Goal: Contribute content

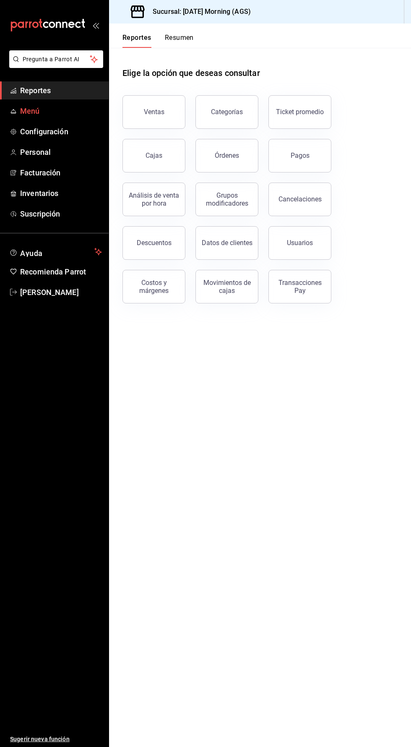
click at [32, 108] on span "Menú" at bounding box center [61, 110] width 82 height 11
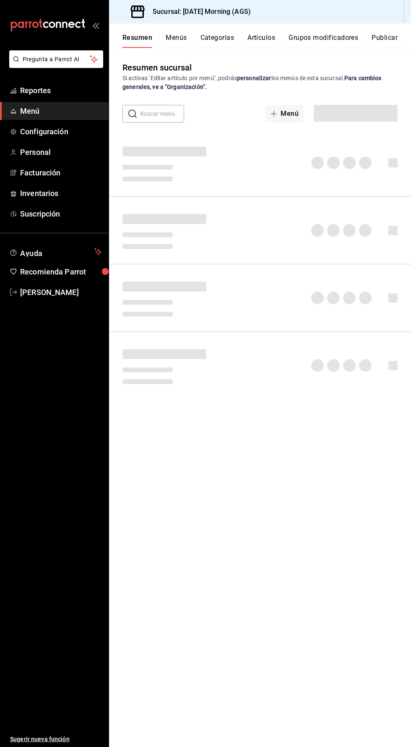
click at [260, 37] on button "Artículos" at bounding box center [262, 41] width 28 height 14
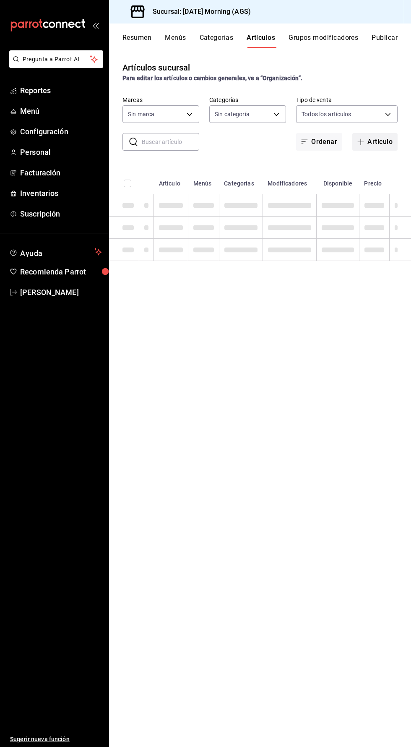
click at [384, 141] on button "Artículo" at bounding box center [374, 142] width 45 height 18
type input "46e7e048-dd01-496a-8bdd-34efddf40249"
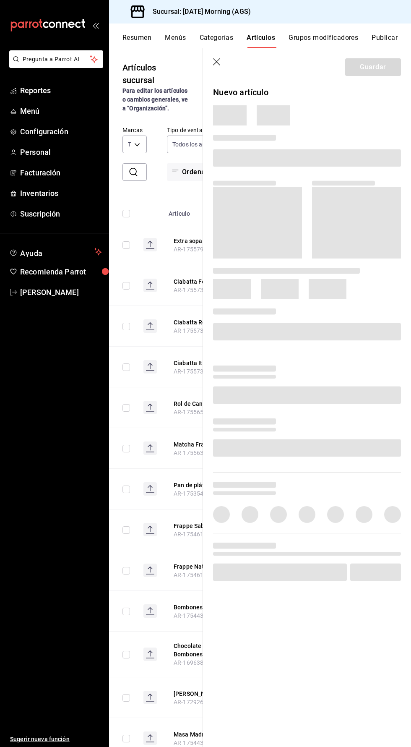
type input "78c04b5c-ca96-47a8-997c-2db05e595e8e,f94c979a-9160-4e63-95b5-e66873f5f0ad,3a4fc…"
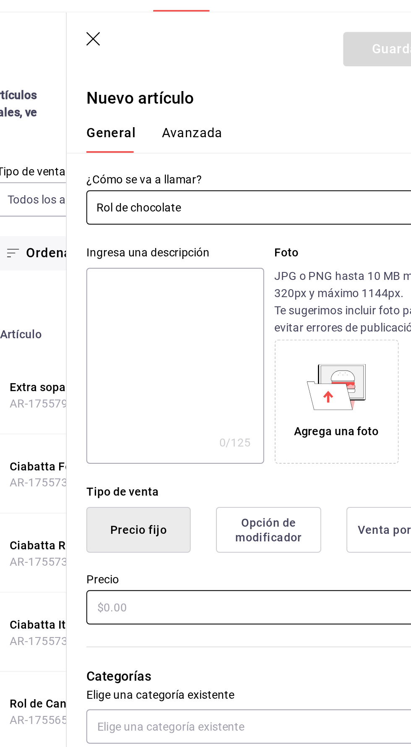
type input "Rol de chocolate"
click at [251, 352] on input "text" at bounding box center [307, 354] width 188 height 18
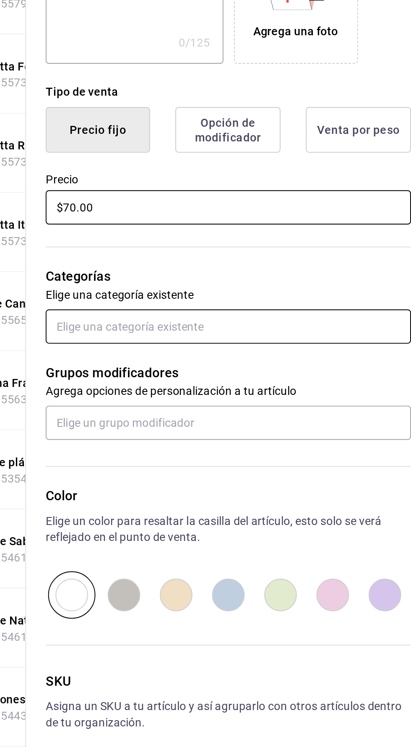
type input "$70.00"
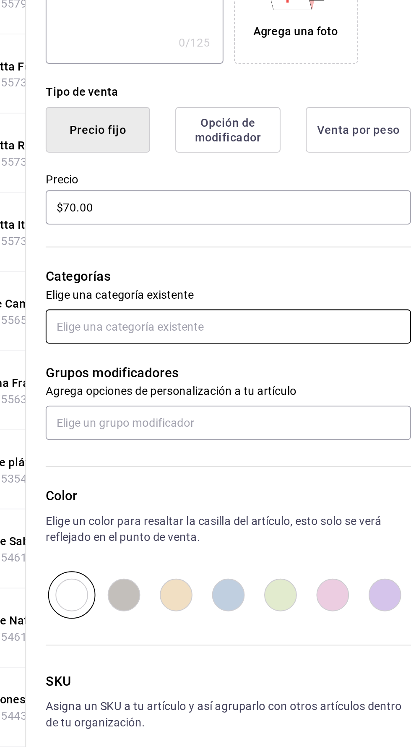
click at [279, 413] on input "text" at bounding box center [307, 416] width 188 height 18
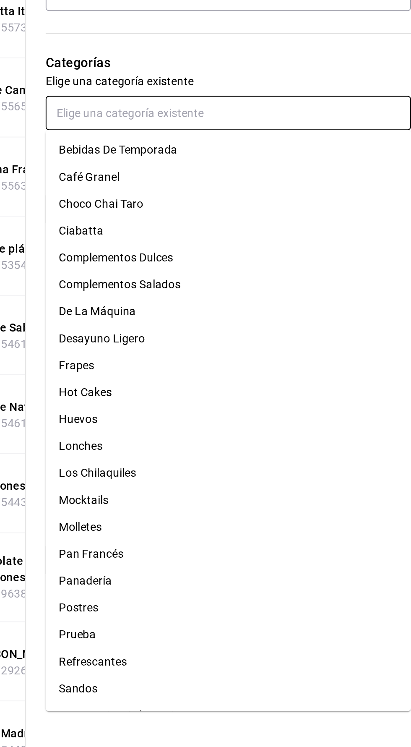
click at [242, 655] on li "Panadería" at bounding box center [307, 656] width 188 height 14
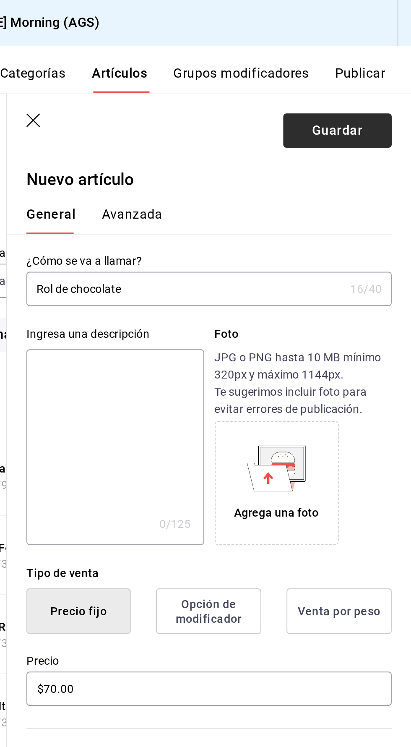
click at [376, 72] on button "Guardar" at bounding box center [373, 67] width 56 height 18
